Goal: Information Seeking & Learning: Learn about a topic

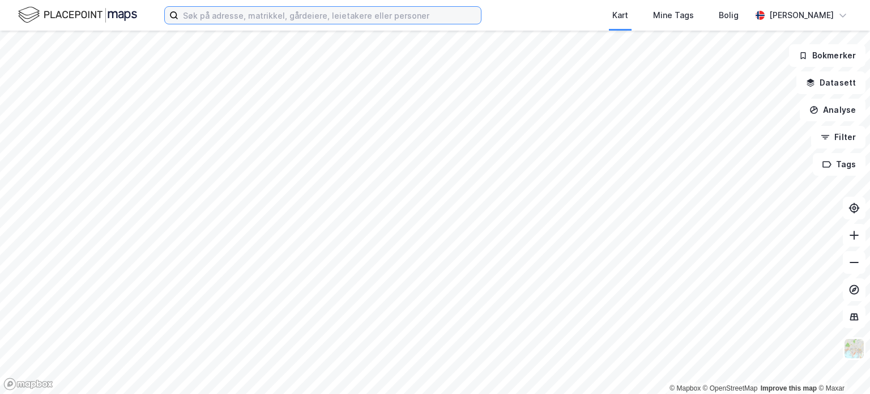
click at [227, 15] on input at bounding box center [329, 15] width 302 height 17
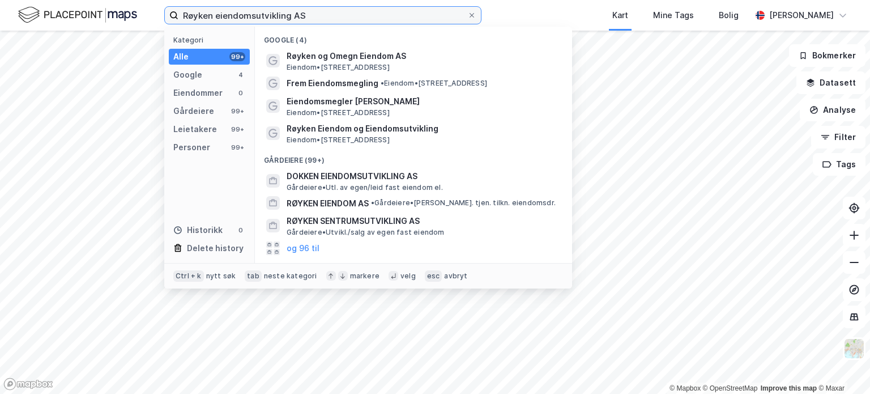
click at [306, 16] on input "Røyken eiendomsutvikling AS" at bounding box center [322, 15] width 289 height 17
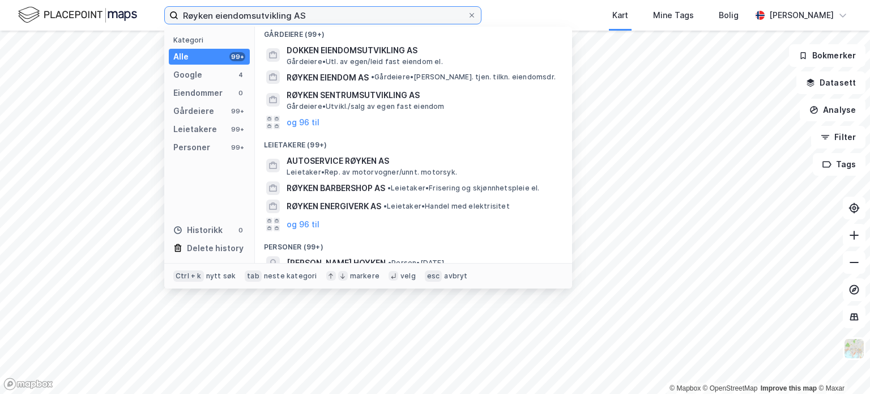
scroll to position [113, 0]
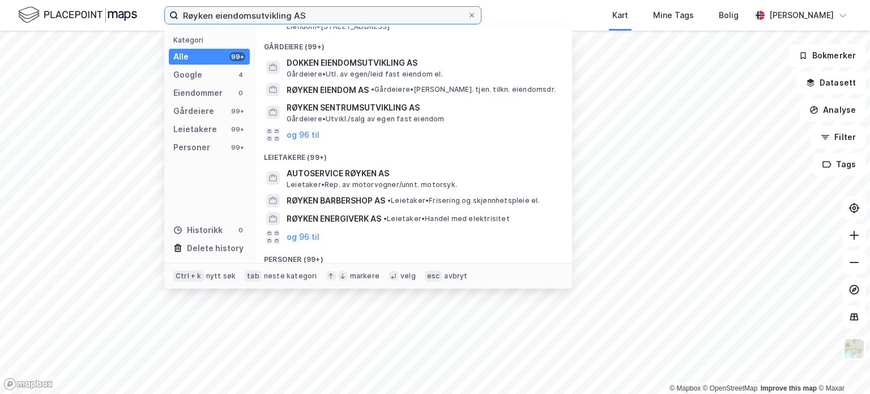
drag, startPoint x: 309, startPoint y: 17, endPoint x: 220, endPoint y: 18, distance: 88.9
click at [220, 18] on input "Røyken eiendomsutvikling AS" at bounding box center [322, 15] width 289 height 17
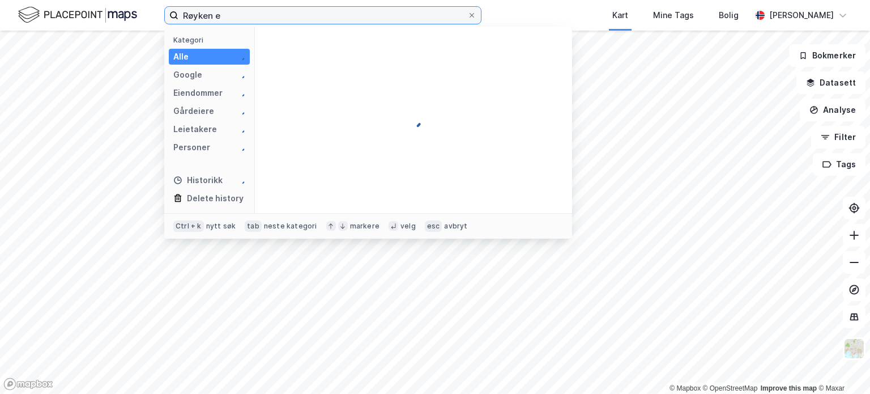
scroll to position [0, 0]
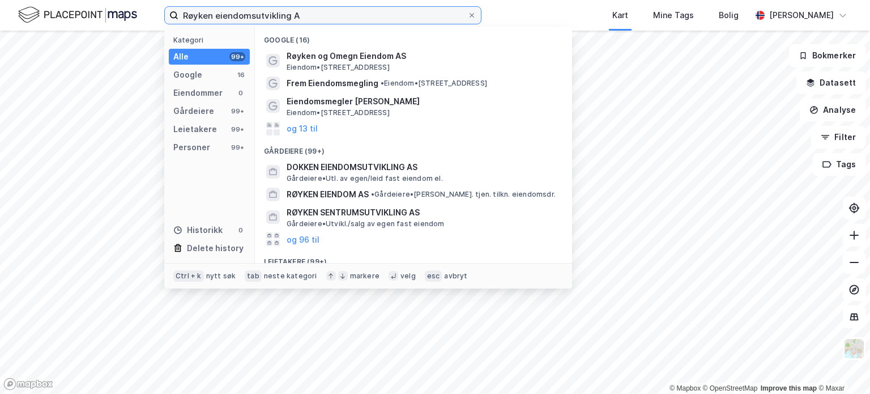
type input "Røyken eiendomsutvikling AS"
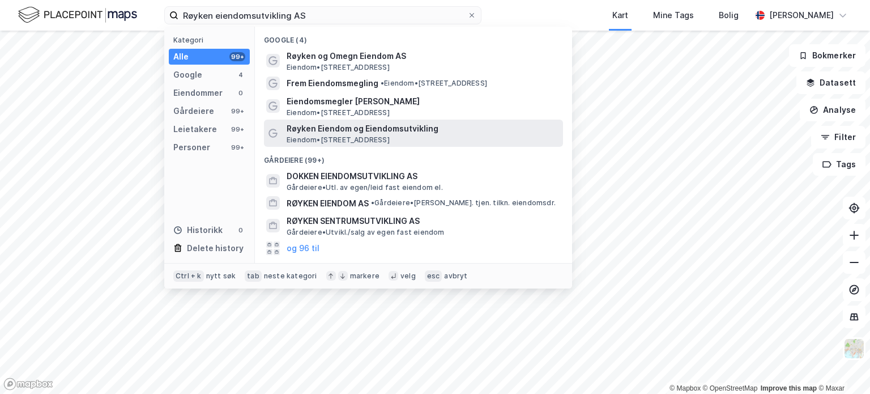
click at [329, 134] on span "Røyken Eiendom og Eiendomsutvikling" at bounding box center [423, 129] width 272 height 14
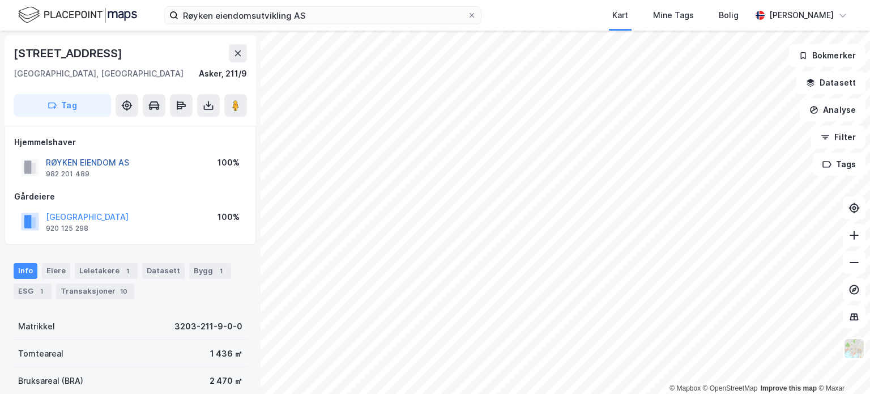
click at [0, 0] on button "RØYKEN EIENDOM AS" at bounding box center [0, 0] width 0 height 0
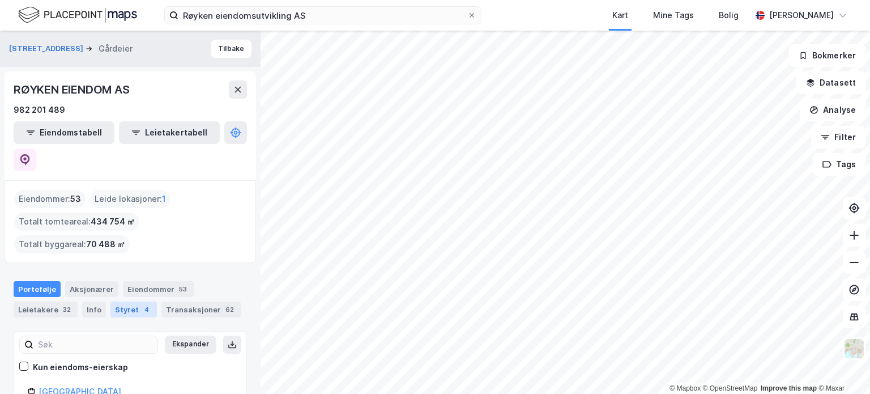
click at [121, 301] on div "Styret 4" at bounding box center [133, 309] width 46 height 16
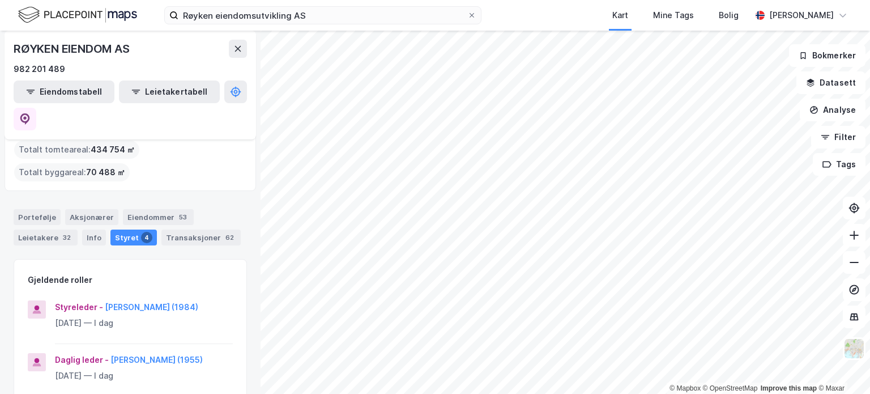
scroll to position [57, 0]
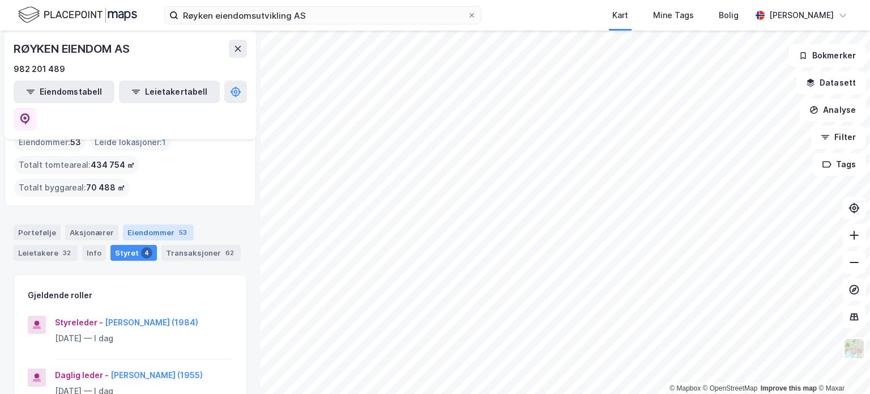
click at [160, 224] on div "Eiendommer 53" at bounding box center [158, 232] width 71 height 16
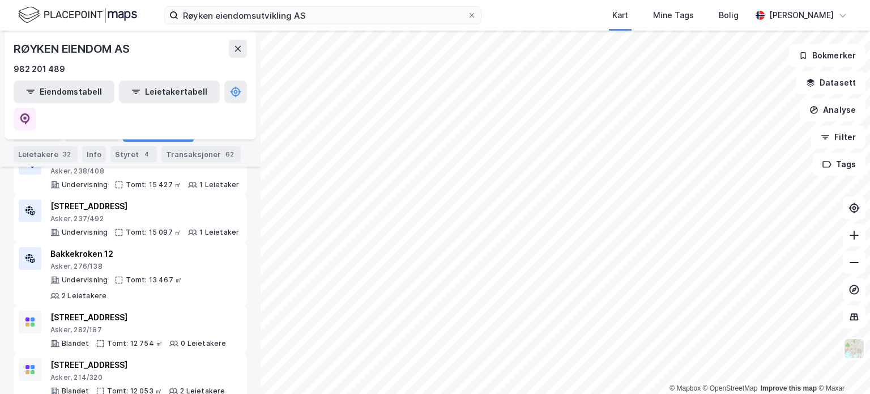
scroll to position [680, 0]
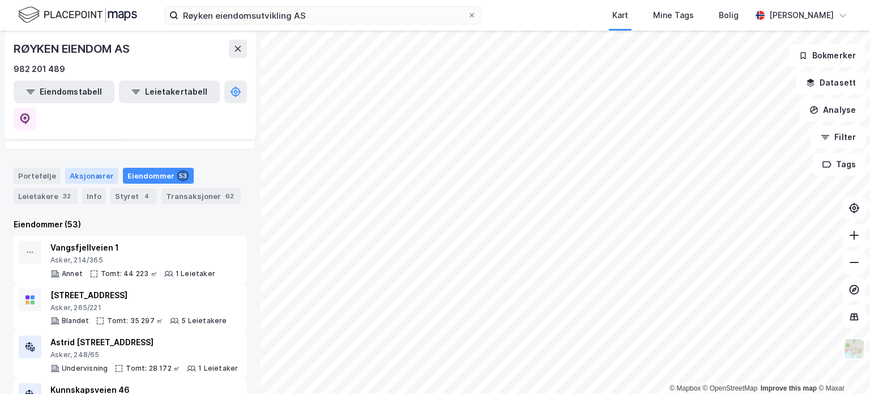
click at [84, 168] on div "Aksjonærer" at bounding box center [91, 176] width 53 height 16
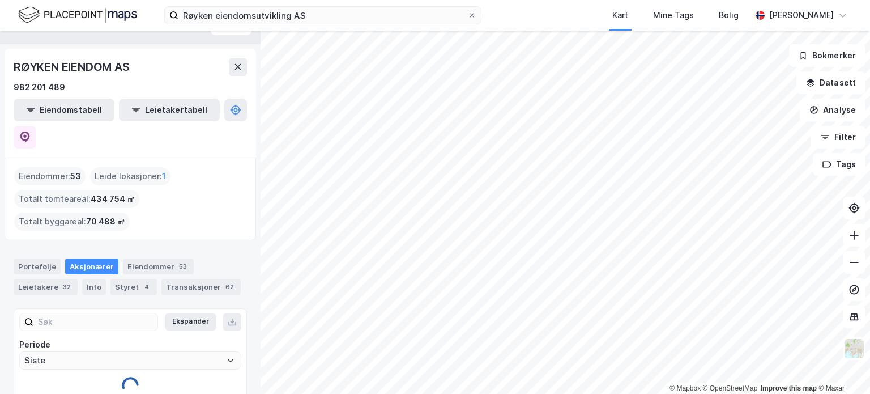
scroll to position [37, 0]
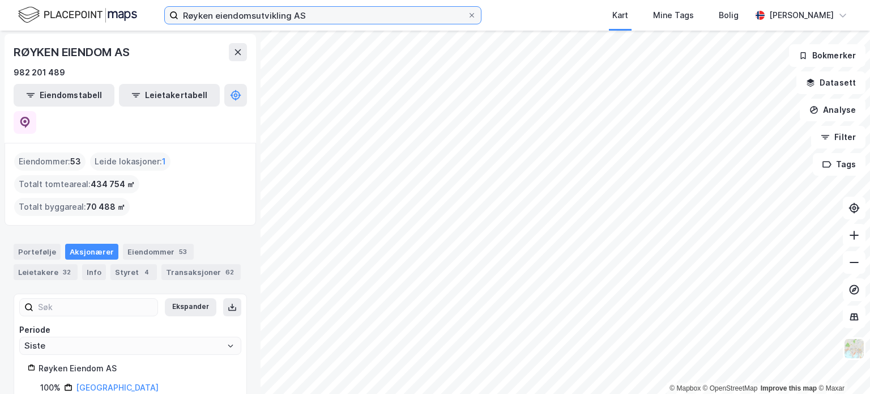
click at [276, 13] on input "Røyken eiendomsutvikling AS" at bounding box center [322, 15] width 289 height 17
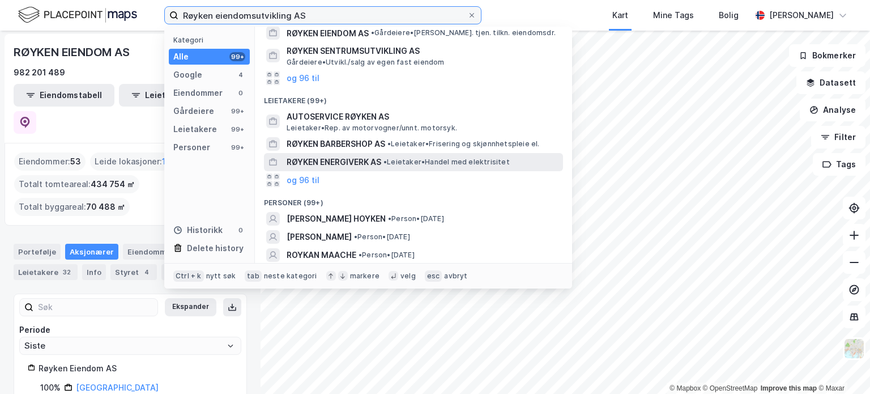
scroll to position [189, 0]
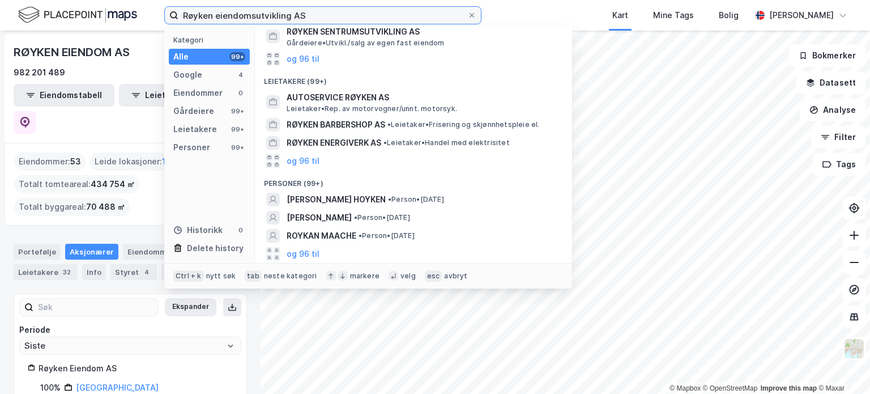
drag, startPoint x: 279, startPoint y: 12, endPoint x: 163, endPoint y: -5, distance: 117.3
click at [163, 0] on html "Røyken eiendomsutvikling AS Kategori Alle 99+ Google 4 Eiendommer 0 Gårdeiere 9…" at bounding box center [435, 197] width 870 height 394
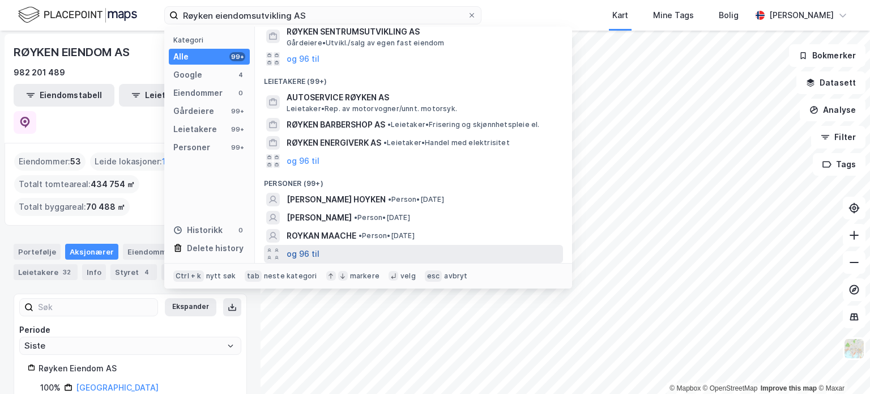
click at [312, 253] on button "og 96 til" at bounding box center [303, 254] width 33 height 14
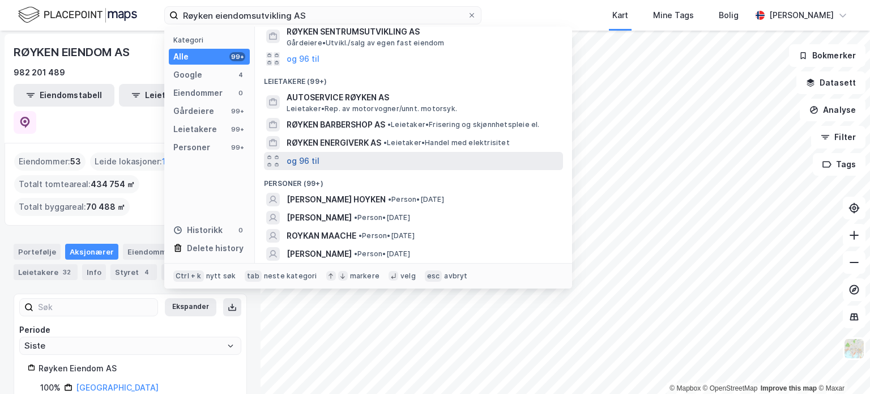
click at [310, 160] on button "og 96 til" at bounding box center [303, 161] width 33 height 14
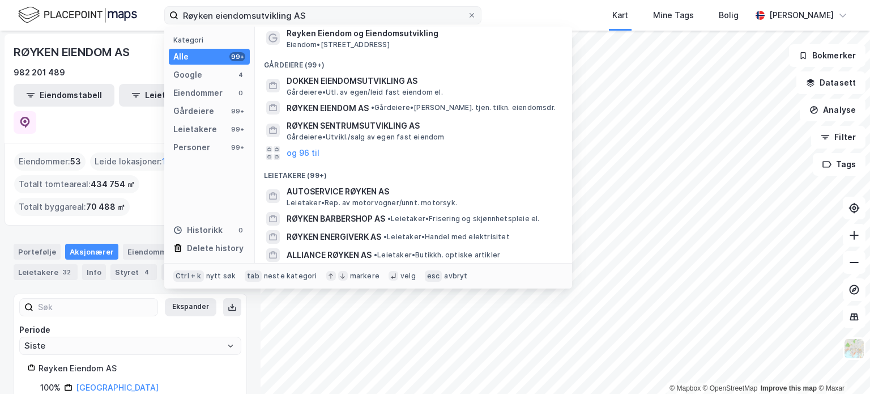
scroll to position [0, 0]
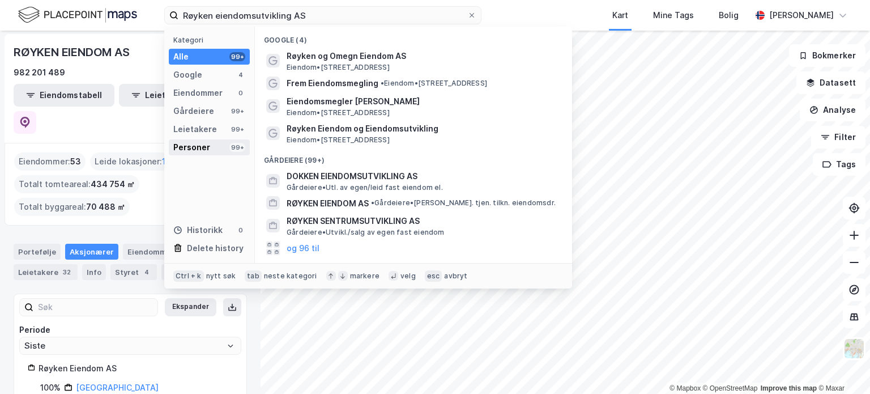
click at [198, 148] on div "Personer" at bounding box center [191, 147] width 37 height 14
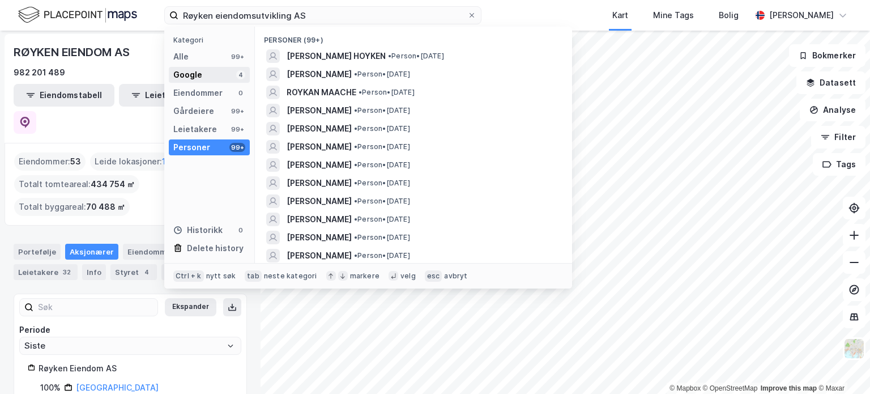
click at [198, 75] on div "Google" at bounding box center [187, 75] width 29 height 14
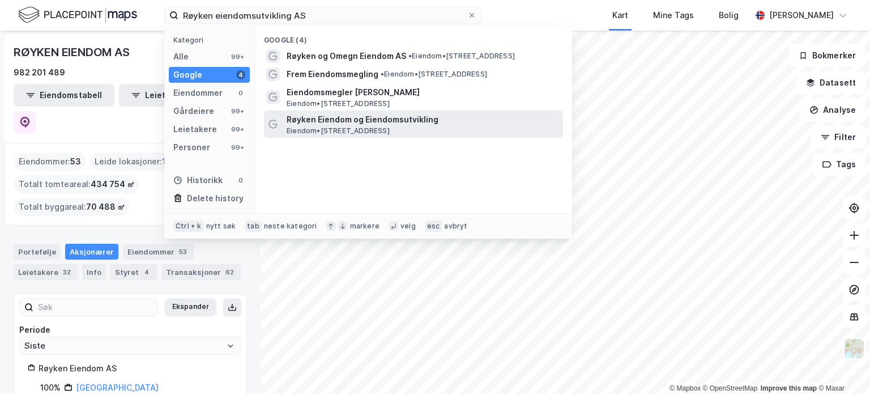
click at [311, 123] on span "Røyken Eiendom og Eiendomsutvikling" at bounding box center [423, 120] width 272 height 14
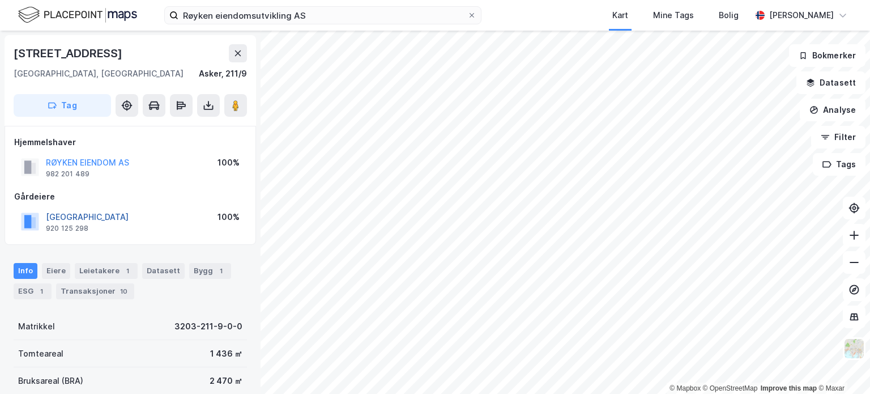
click at [0, 0] on button "[GEOGRAPHIC_DATA]" at bounding box center [0, 0] width 0 height 0
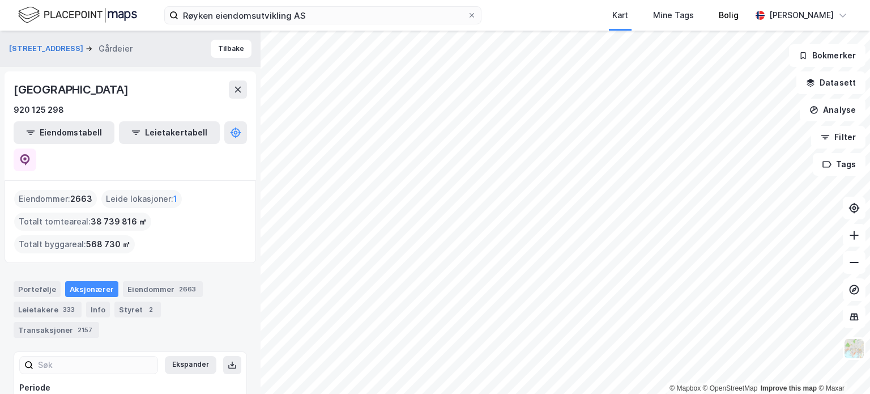
click at [739, 7] on div "Røyken eiendomsutvikling AS Kart Mine Tags Bolig [PERSON_NAME] © Mapbox © OpenS…" at bounding box center [435, 197] width 870 height 394
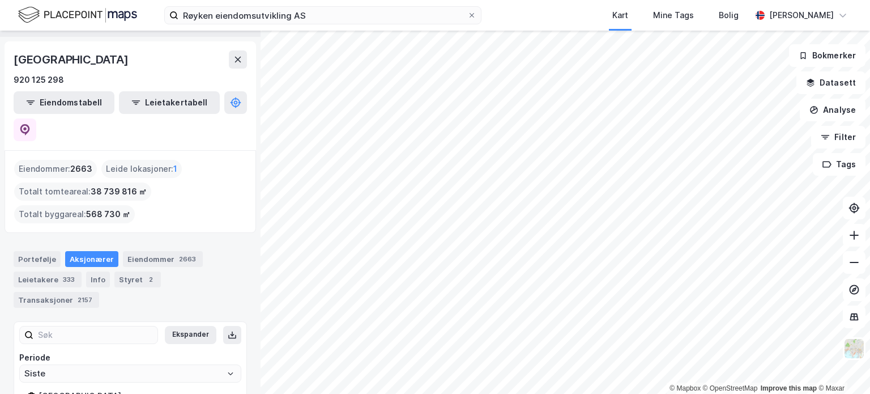
scroll to position [44, 0]
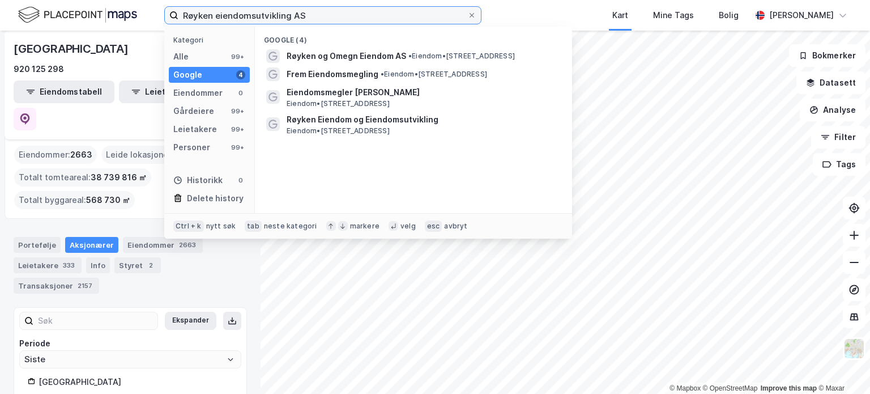
drag, startPoint x: 312, startPoint y: 16, endPoint x: 83, endPoint y: -5, distance: 229.8
click at [83, 0] on html "Røyken eiendomsutvikling AS Kategori Alle 99+ Google 4 Eiendommer 0 Gårdeiere 9…" at bounding box center [435, 197] width 870 height 394
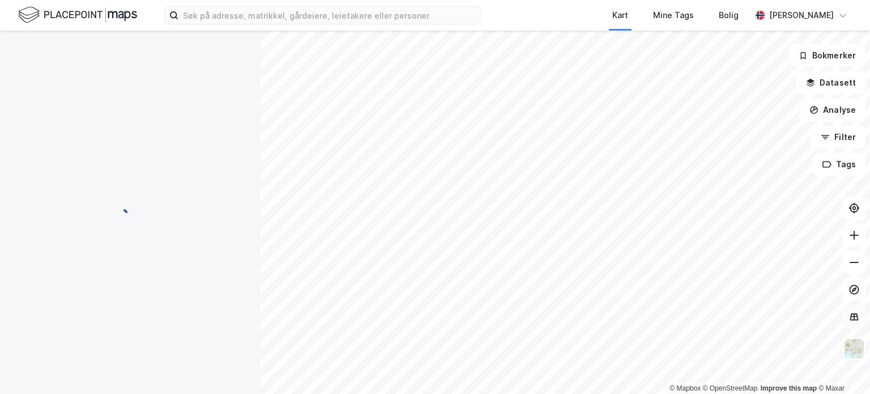
scroll to position [2, 0]
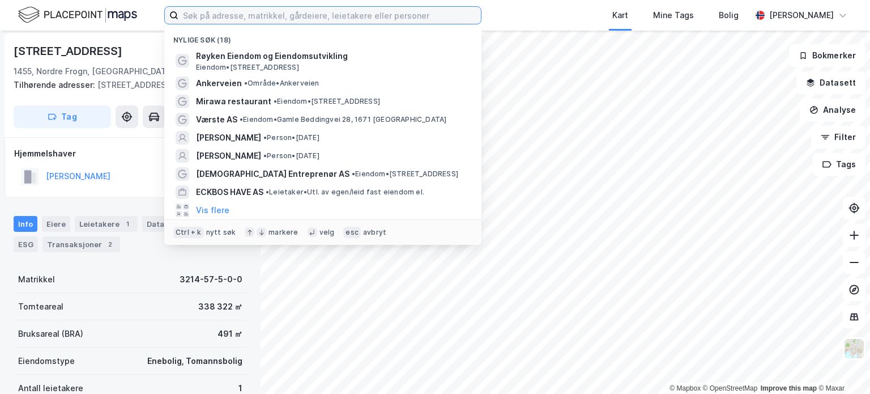
click at [271, 20] on input at bounding box center [329, 15] width 302 height 17
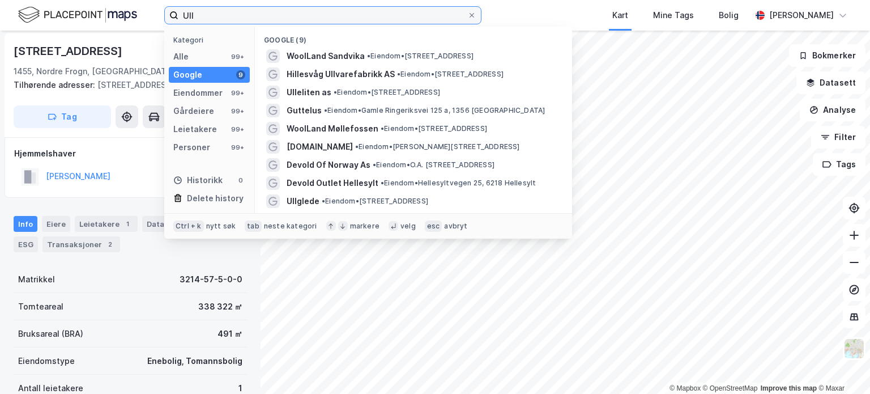
drag, startPoint x: 220, startPoint y: 13, endPoint x: 61, endPoint y: 8, distance: 159.2
click at [67, 8] on div "Ull Kategori Alle 99+ Google 9 Eiendommer 99+ Gårdeiere 99+ Leietakere 99+ Pers…" at bounding box center [435, 15] width 870 height 31
paste input "r Utvikling AS"
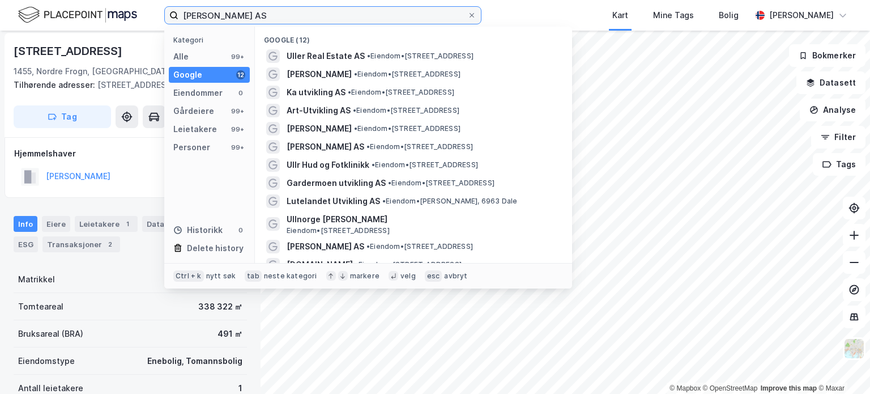
type input "[PERSON_NAME] AS"
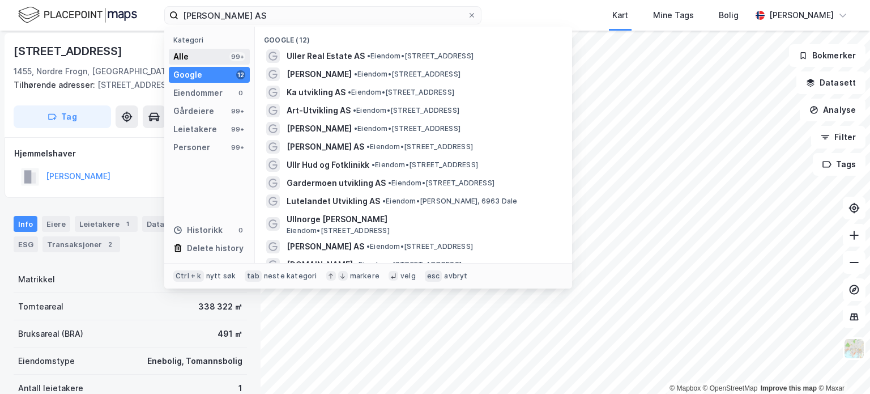
click at [218, 56] on div "Alle 99+" at bounding box center [209, 57] width 81 height 16
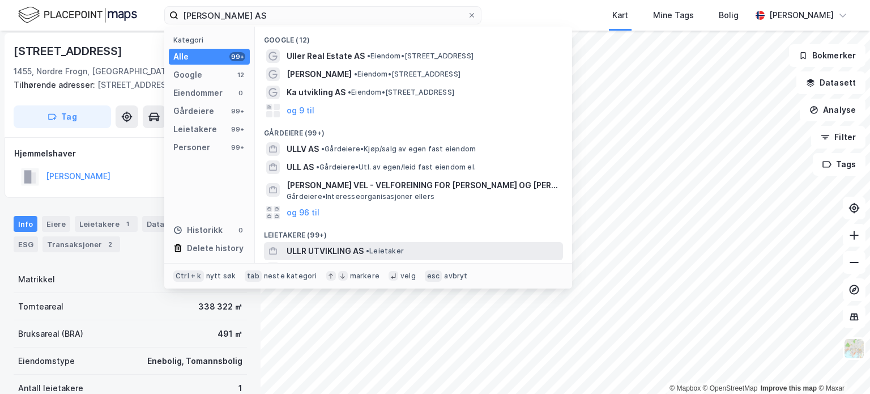
click at [317, 250] on span "ULLR UTVIKLING AS" at bounding box center [325, 251] width 77 height 14
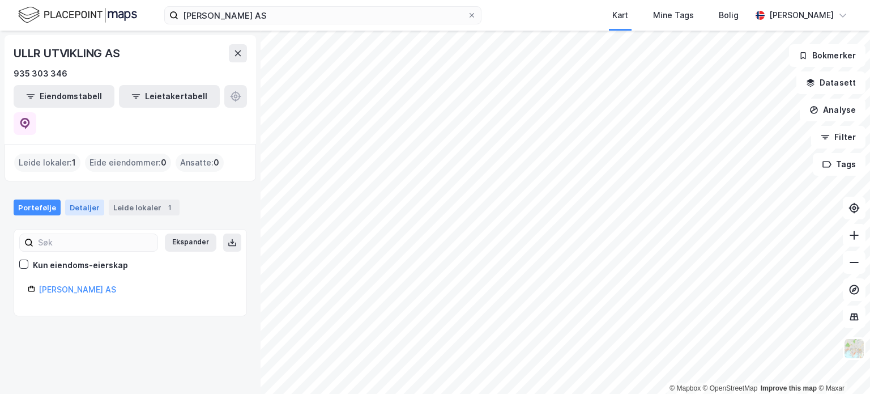
click at [75, 199] on div "Detaljer" at bounding box center [84, 207] width 39 height 16
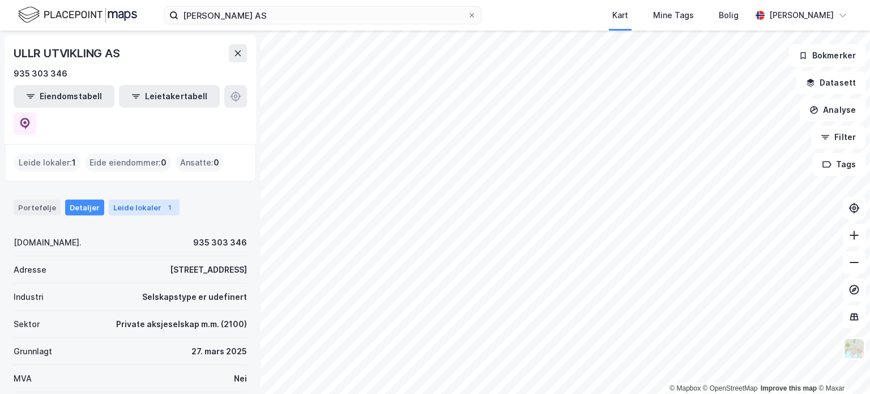
click at [116, 199] on div "Leide lokaler 1" at bounding box center [144, 207] width 71 height 16
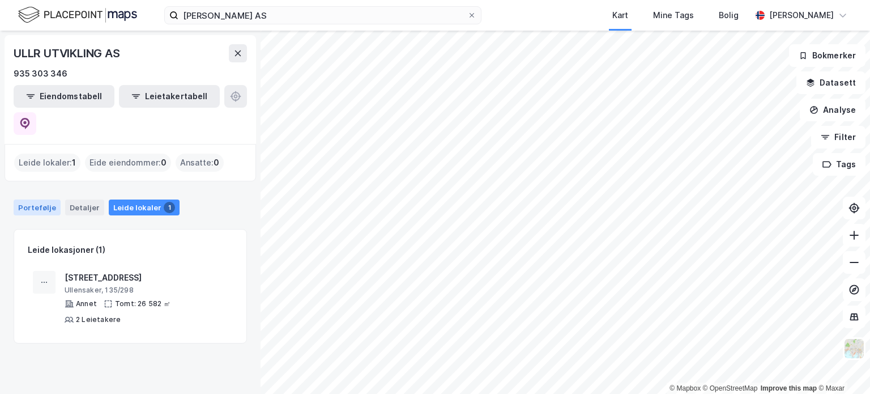
click at [41, 199] on div "Portefølje" at bounding box center [37, 207] width 47 height 16
